Goal: Task Accomplishment & Management: Manage account settings

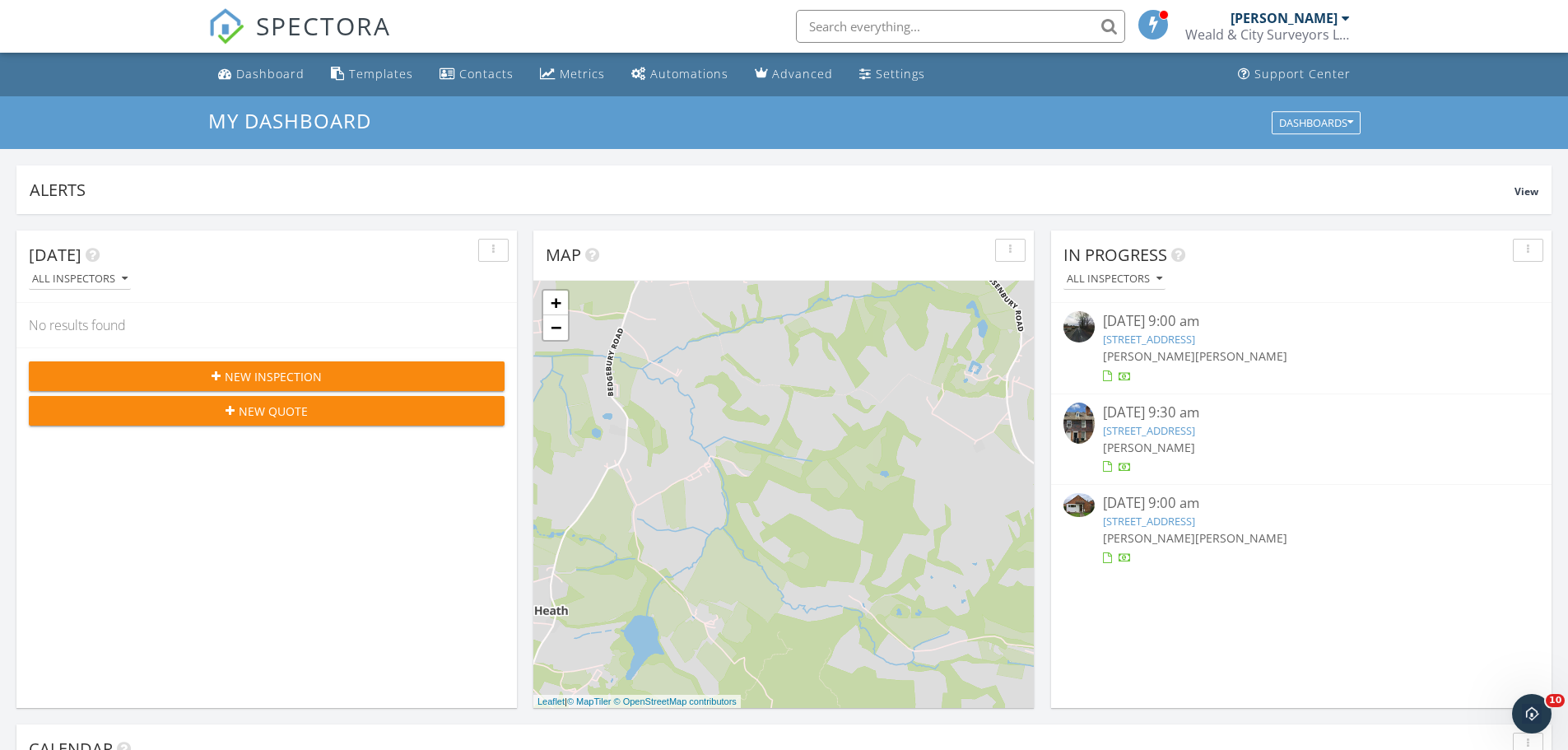
click at [1195, 341] on link "1 Chapel Row, Maidstone Road, Matfield , Tonbridge, Kent TN12 7LD" at bounding box center [1149, 339] width 92 height 15
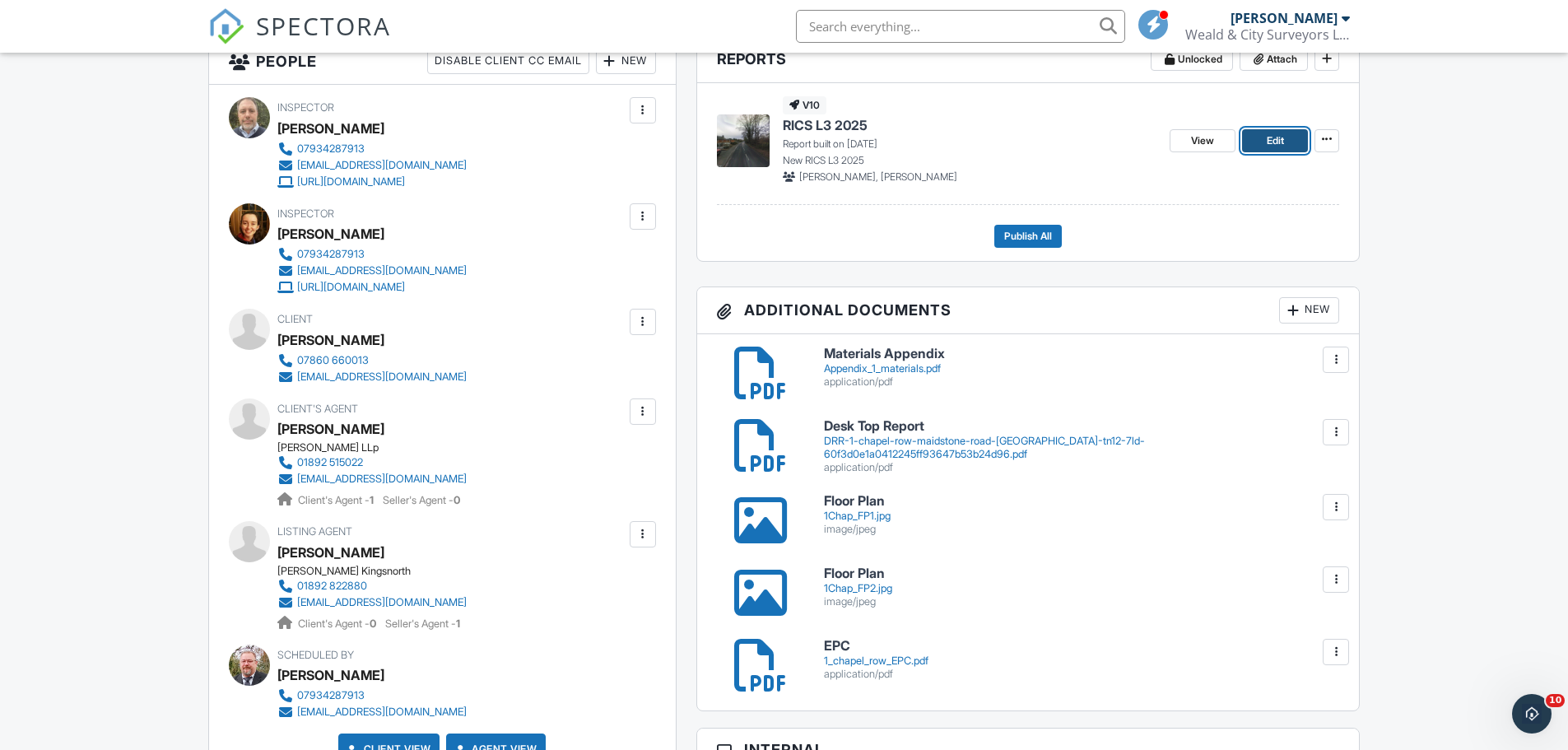
click at [1276, 145] on span "Edit" at bounding box center [1275, 141] width 17 height 16
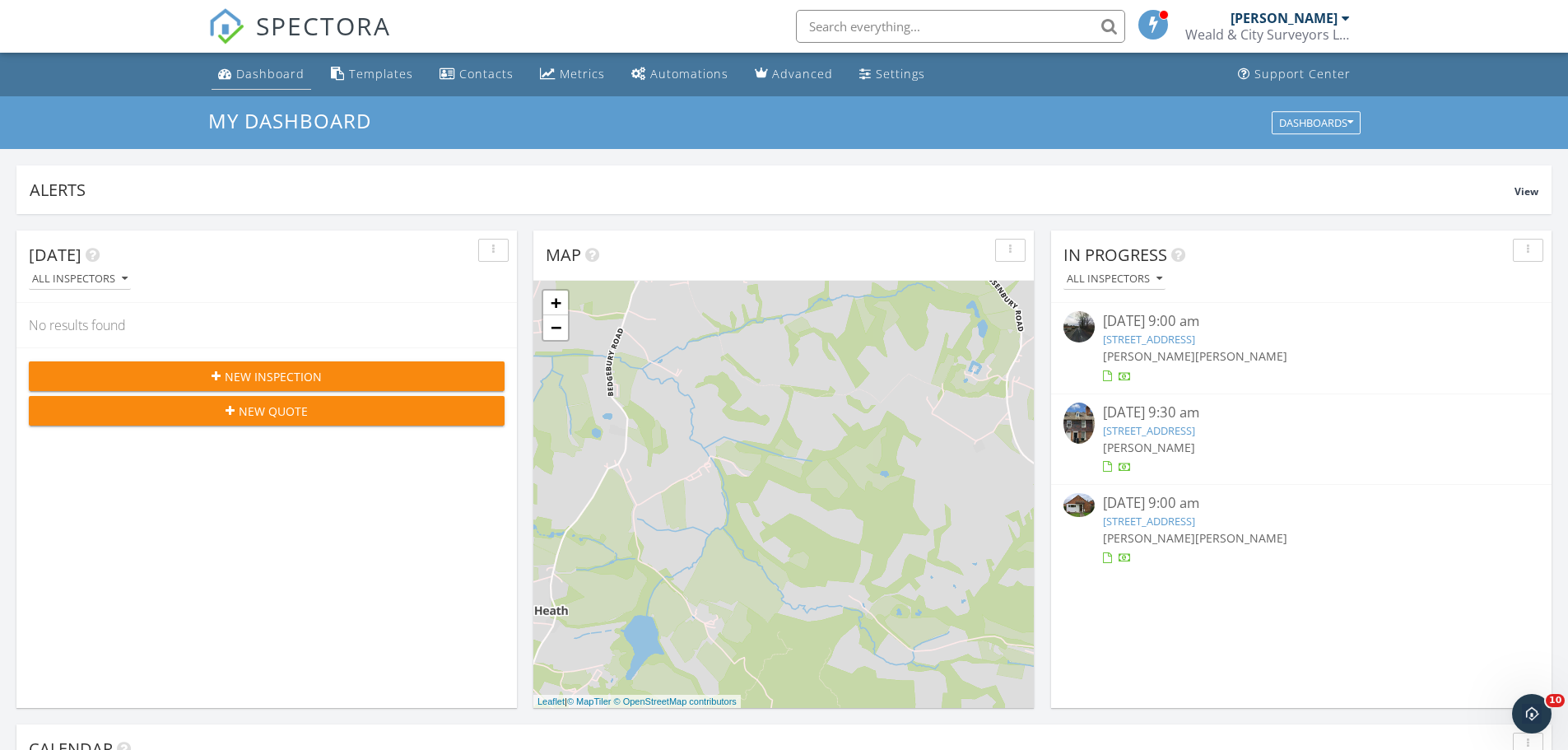
click at [276, 83] on link "Dashboard" at bounding box center [261, 74] width 100 height 30
click at [1195, 346] on link "1 Chapel Row, Maidstone Road, Matfield , Tonbridge, Kent TN12 7LD" at bounding box center [1149, 339] width 92 height 15
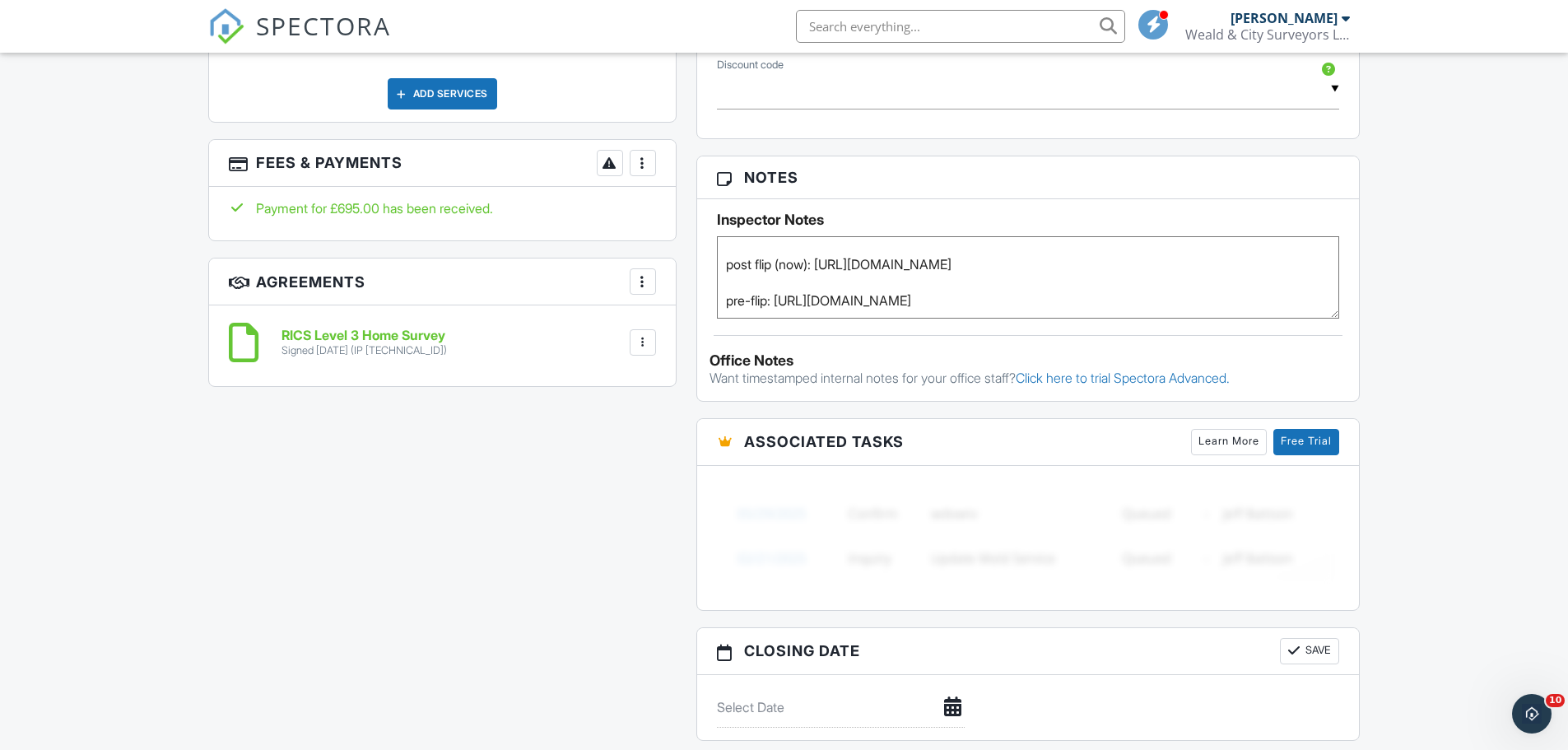
scroll to position [65, 0]
drag, startPoint x: 778, startPoint y: 306, endPoint x: 1232, endPoint y: 302, distance: 454.0
click at [1232, 302] on textarea "[PERSON_NAME] from [PERSON_NAME] advised key collection from pembury office 018…" at bounding box center [1028, 277] width 623 height 82
